Goal: Information Seeking & Learning: Find specific fact

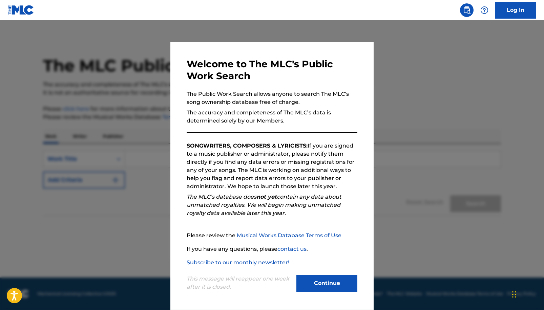
click at [329, 281] on button "Continue" at bounding box center [326, 283] width 61 height 17
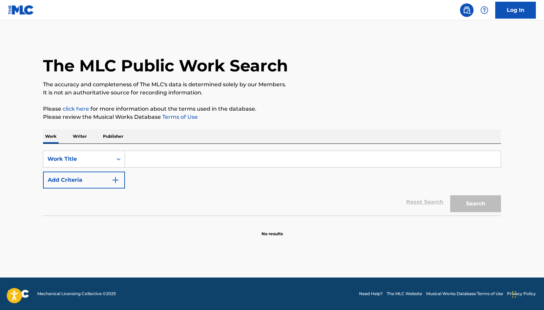
click at [154, 154] on input "Search Form" at bounding box center [313, 159] width 376 height 16
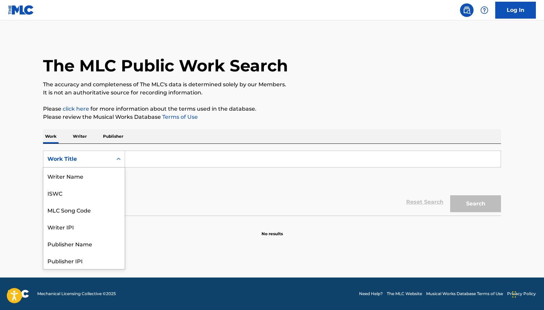
click at [115, 159] on div "Search Form" at bounding box center [118, 159] width 12 height 12
click at [84, 143] on p "Writer" at bounding box center [80, 136] width 18 height 14
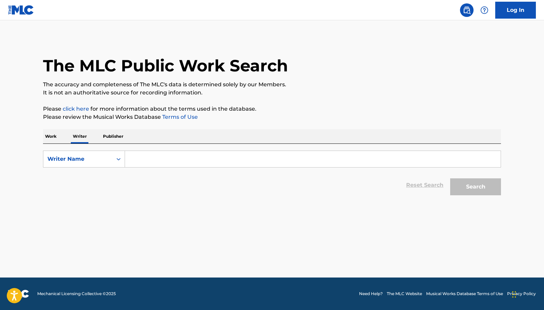
click at [149, 160] on input "Search Form" at bounding box center [313, 159] width 376 height 16
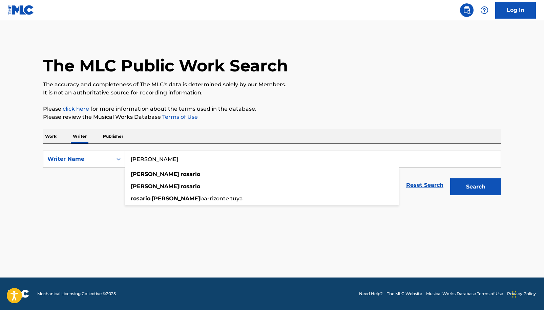
type input "[PERSON_NAME]"
click at [475, 187] on button "Search" at bounding box center [475, 186] width 51 height 17
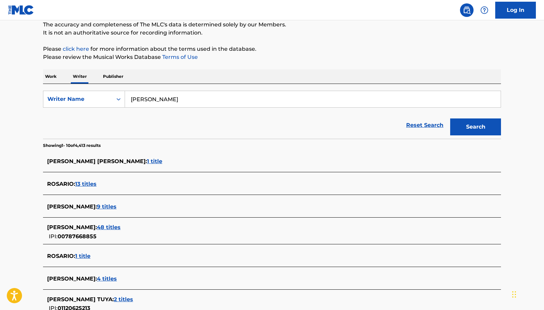
scroll to position [60, 0]
click at [111, 228] on span "48 titles" at bounding box center [109, 227] width 24 height 6
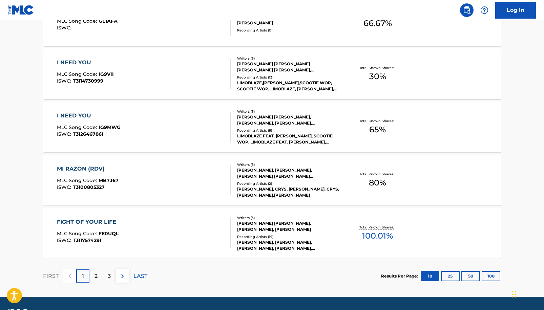
scroll to position [501, 0]
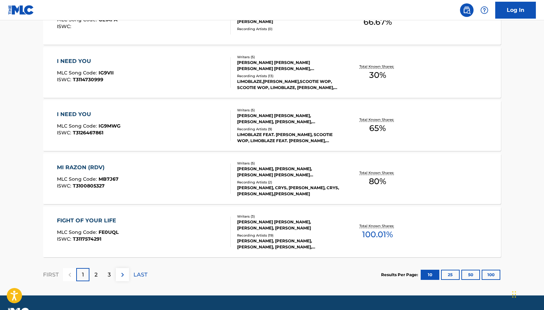
click at [292, 229] on div "[PERSON_NAME] [PERSON_NAME], [PERSON_NAME], [PERSON_NAME]" at bounding box center [288, 225] width 102 height 12
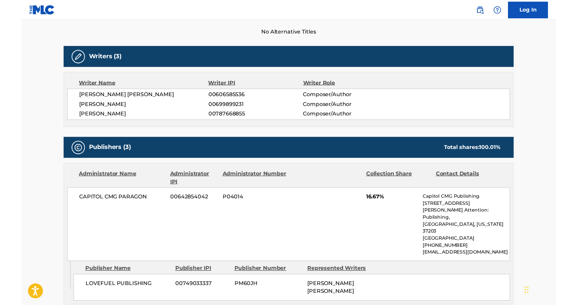
scroll to position [192, 0]
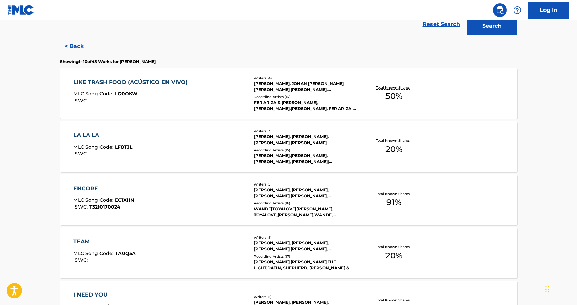
scroll to position [163, 0]
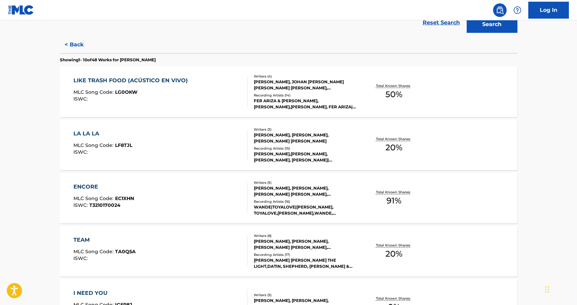
click at [290, 136] on div "[PERSON_NAME], [PERSON_NAME], [PERSON_NAME] [PERSON_NAME]" at bounding box center [305, 138] width 102 height 12
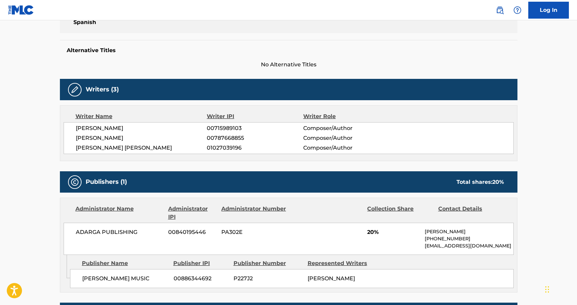
scroll to position [162, 0]
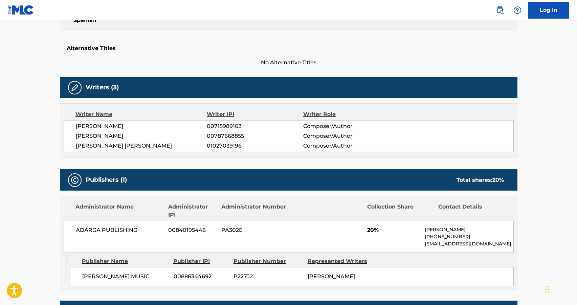
click at [544, 102] on main "< Back to public search results Copy work link LA LA LA Work Detail Member Work…" at bounding box center [288, 206] width 577 height 695
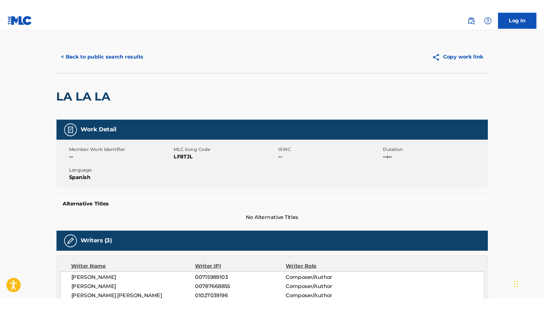
scroll to position [0, 0]
